Goal: Task Accomplishment & Management: Complete application form

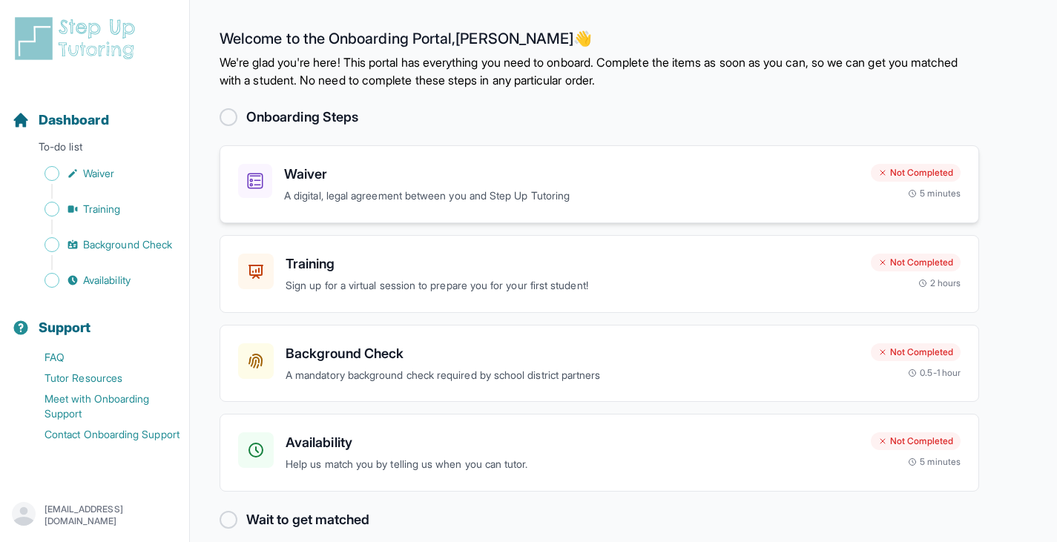
scroll to position [18, 0]
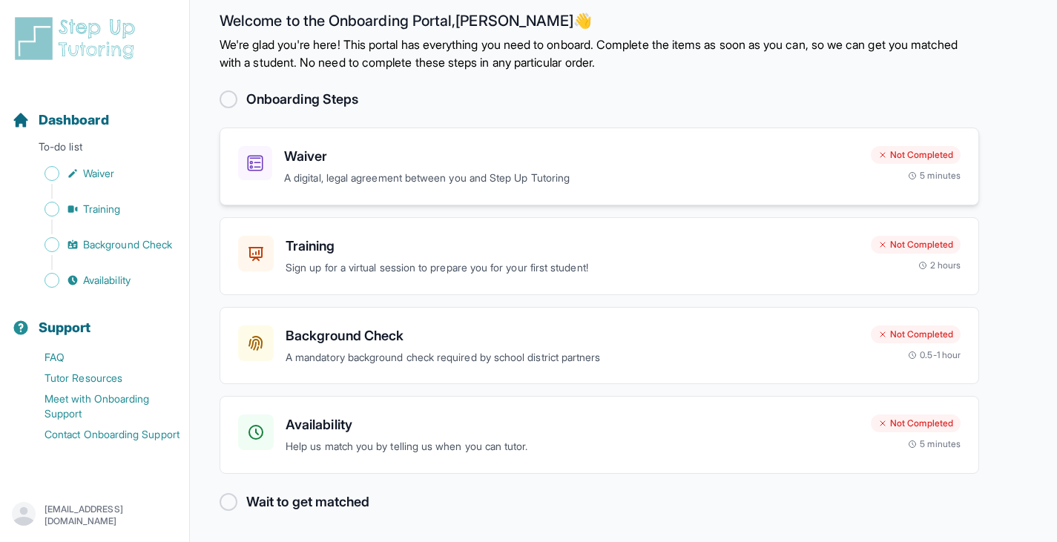
click at [715, 181] on p "A digital, legal agreement between you and Step Up Tutoring" at bounding box center [571, 178] width 575 height 17
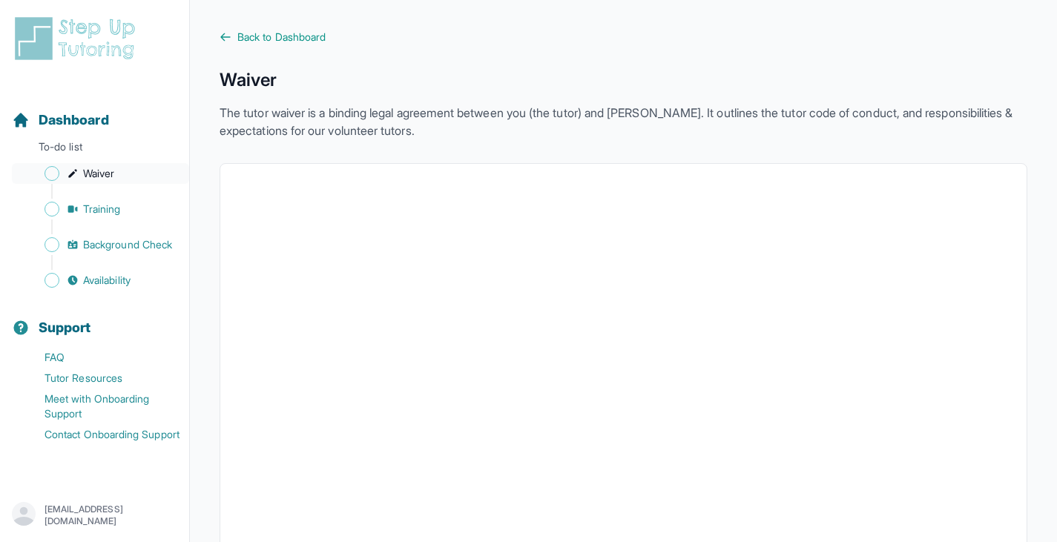
click at [47, 172] on span "Sidebar" at bounding box center [52, 173] width 15 height 15
click at [256, 39] on span "Back to Dashboard" at bounding box center [281, 37] width 88 height 15
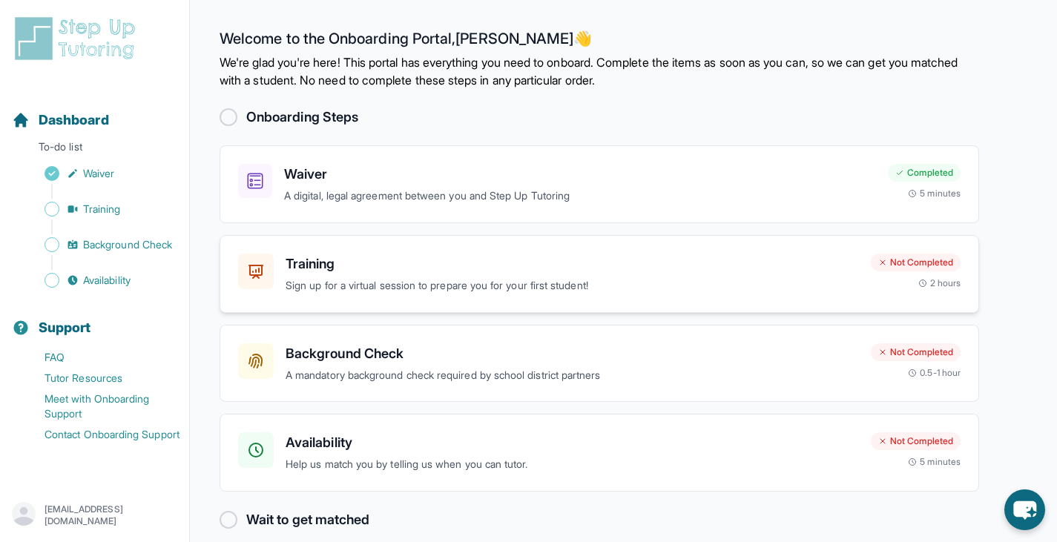
click at [746, 281] on p "Sign up for a virtual session to prepare you for your first student!" at bounding box center [573, 286] width 574 height 17
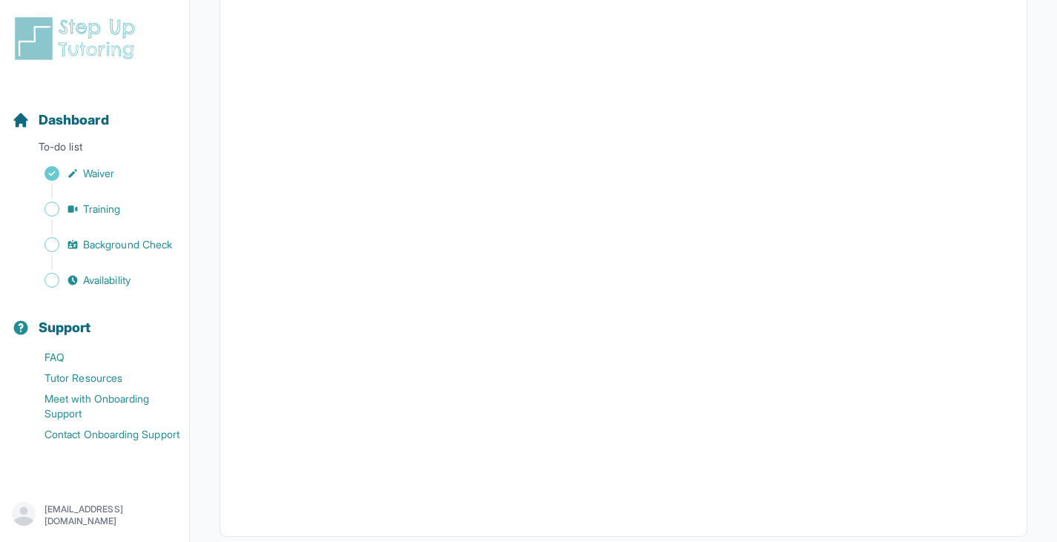
scroll to position [390, 0]
click at [52, 242] on span "Sidebar" at bounding box center [52, 244] width 15 height 15
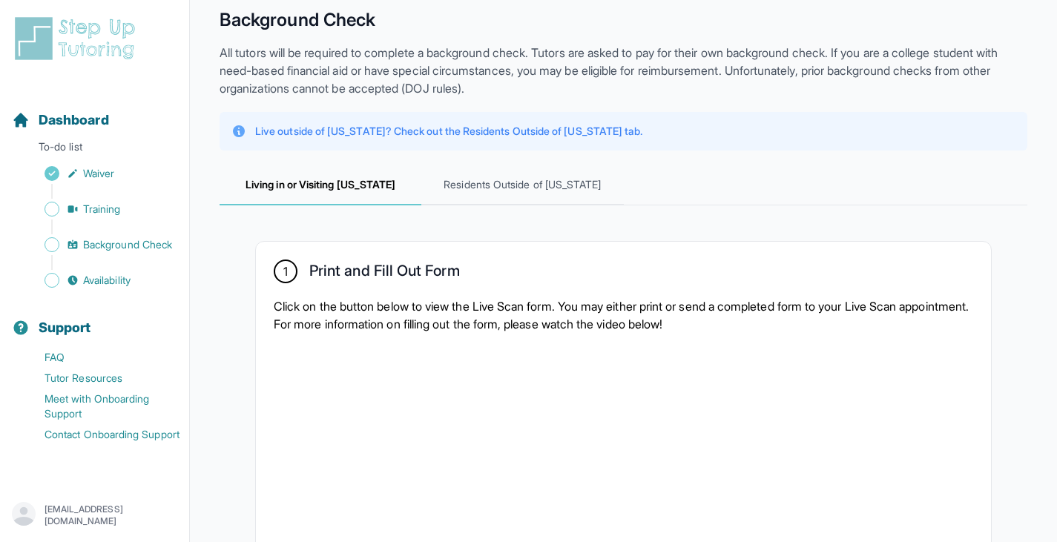
scroll to position [68, 0]
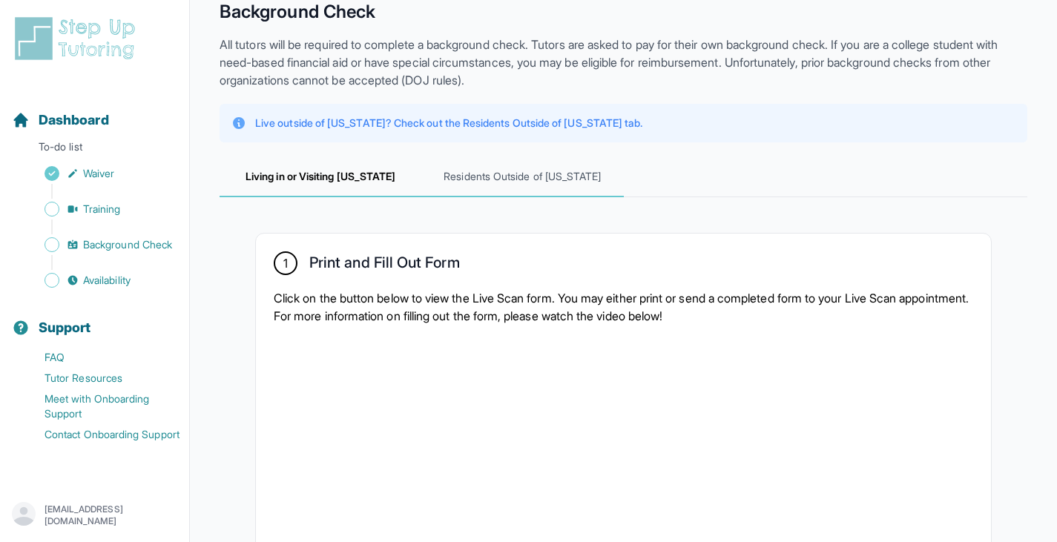
click at [534, 165] on span "Residents Outside of [US_STATE]" at bounding box center [522, 177] width 202 height 40
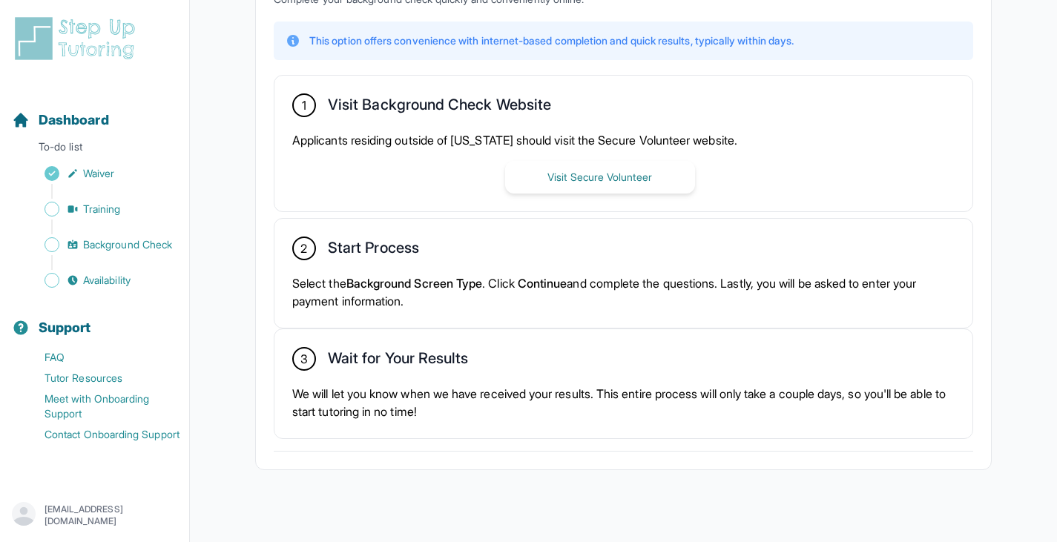
scroll to position [400, 0]
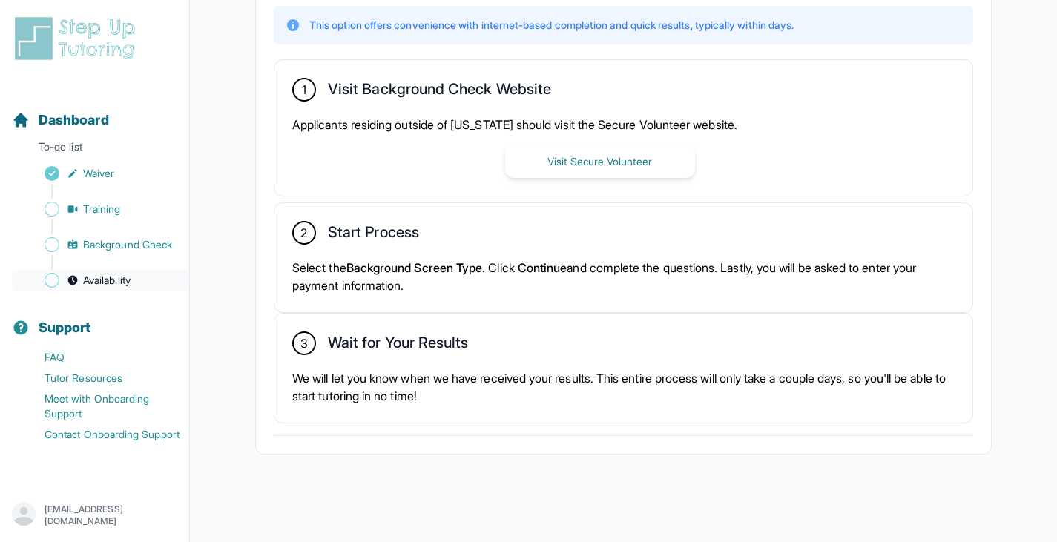
click at [103, 282] on span "Availability" at bounding box center [106, 280] width 47 height 15
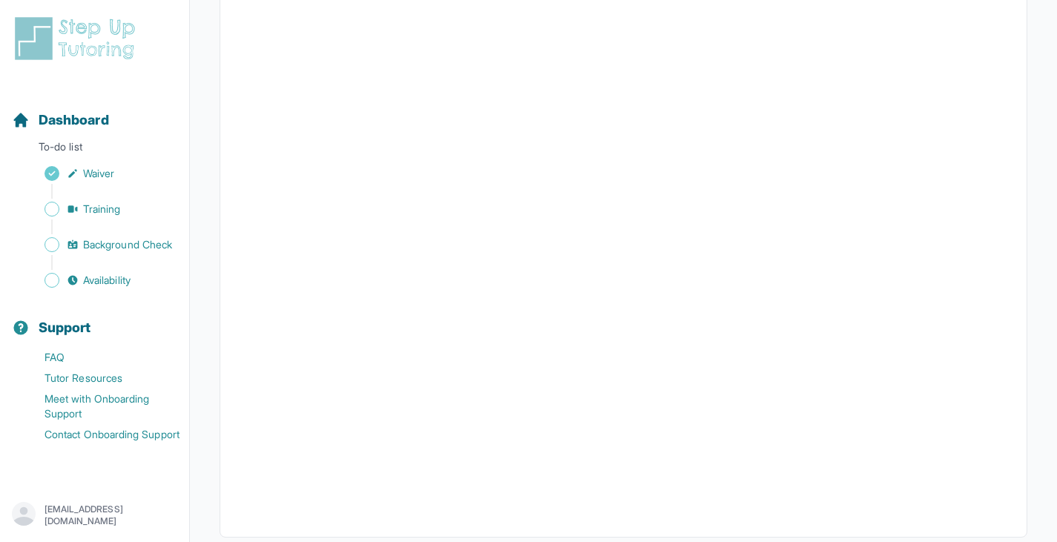
scroll to position [320, 0]
click at [46, 281] on span "Sidebar" at bounding box center [52, 280] width 15 height 15
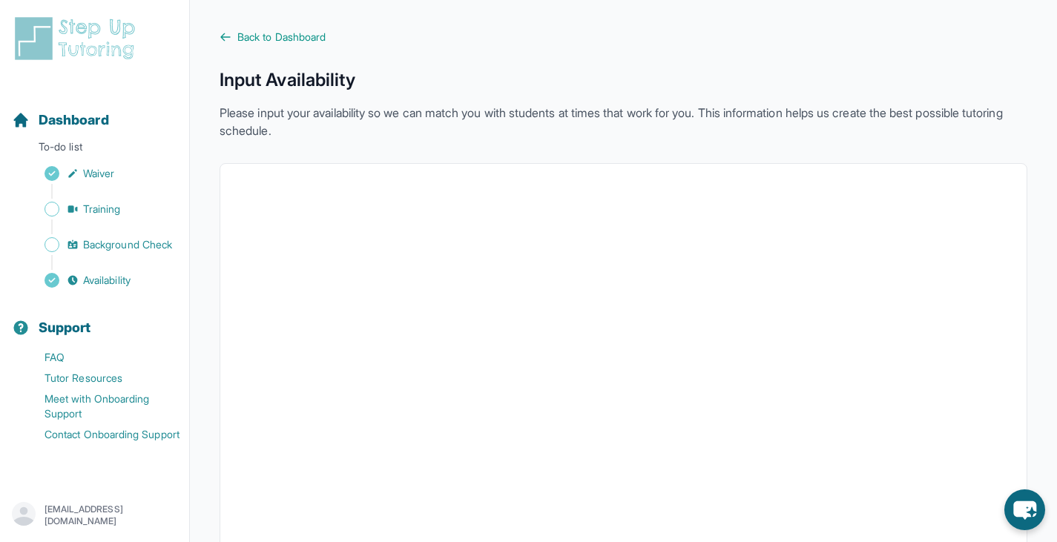
click at [284, 45] on div "Back to Dashboard Input Availability Please input your availability so we can m…" at bounding box center [624, 419] width 808 height 779
click at [292, 39] on span "Back to Dashboard" at bounding box center [281, 37] width 88 height 15
